Goal: Find specific page/section: Find specific page/section

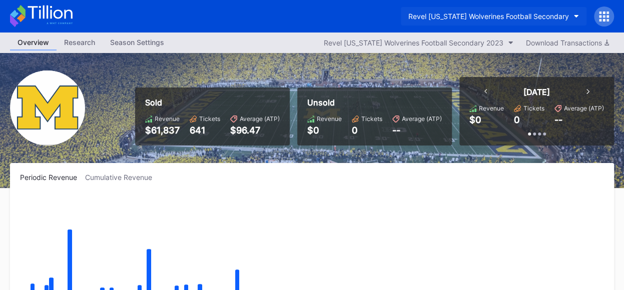
click at [577, 12] on button "Revel [US_STATE] Wolverines Football Secondary" at bounding box center [494, 16] width 186 height 19
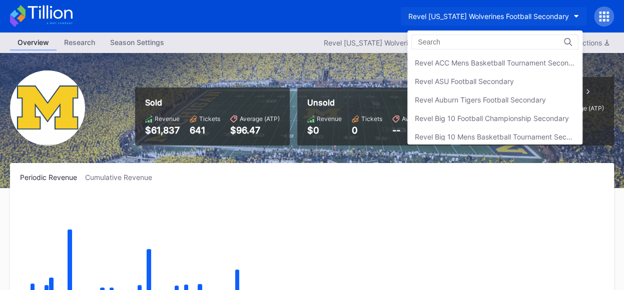
scroll to position [257, 0]
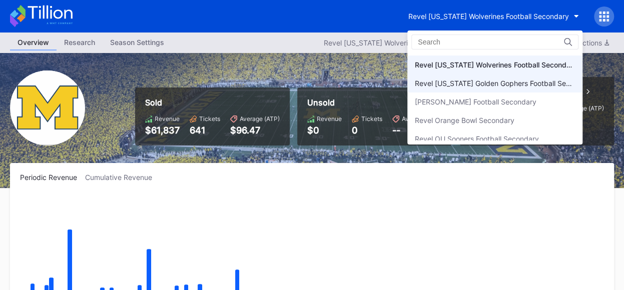
click at [526, 85] on div "Revel Minnesota Golden Gophers Football Secondary" at bounding box center [495, 83] width 175 height 19
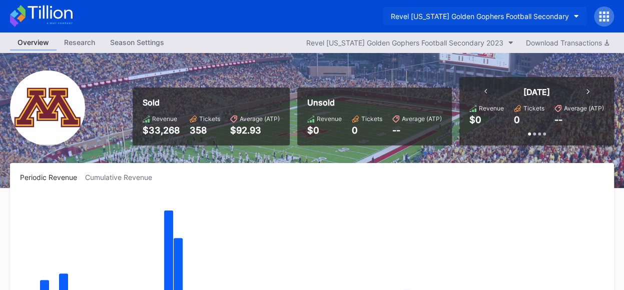
click at [575, 15] on icon "button" at bounding box center [576, 16] width 5 height 3
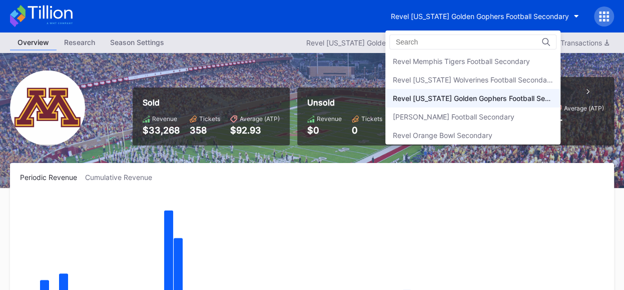
scroll to position [235, 0]
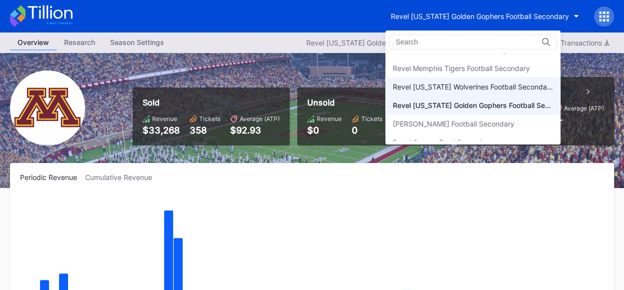
click at [490, 83] on div "Revel [US_STATE] Wolverines Football Secondary" at bounding box center [473, 87] width 160 height 9
